Goal: Browse casually: Explore the website without a specific task or goal

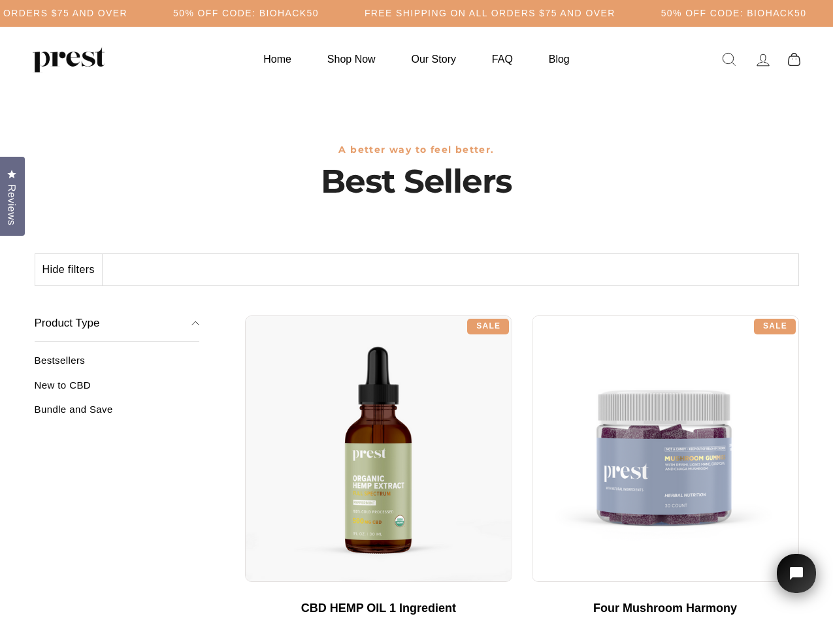
click at [416, 314] on div "**********" at bounding box center [522, 311] width 554 height 10
click at [319, 13] on h5 "50% OFF CODE: BIOHACK50" at bounding box center [246, 13] width 146 height 11
click at [69, 270] on button "Hide filters" at bounding box center [68, 269] width 67 height 31
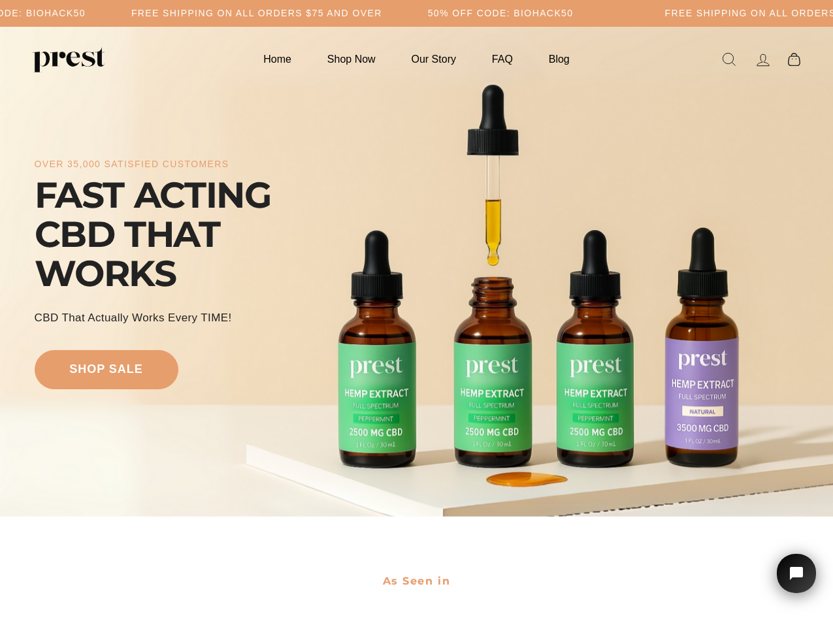
click at [416, 314] on div "over 35,000 satisfied customers FAST ACTING CBD THAT WORKS CBD That Actually Wo…" at bounding box center [417, 271] width 764 height 385
click at [382, 13] on h5 "Free Shipping on all orders $75 and over" at bounding box center [256, 13] width 251 height 11
click at [416, 272] on div "over 35,000 satisfied customers FAST ACTING CBD THAT WORKS CBD That Actually Wo…" at bounding box center [417, 271] width 764 height 385
click at [796, 574] on icon "Open chat widget" at bounding box center [804, 574] width 20 height 20
